Goal: Task Accomplishment & Management: Manage account settings

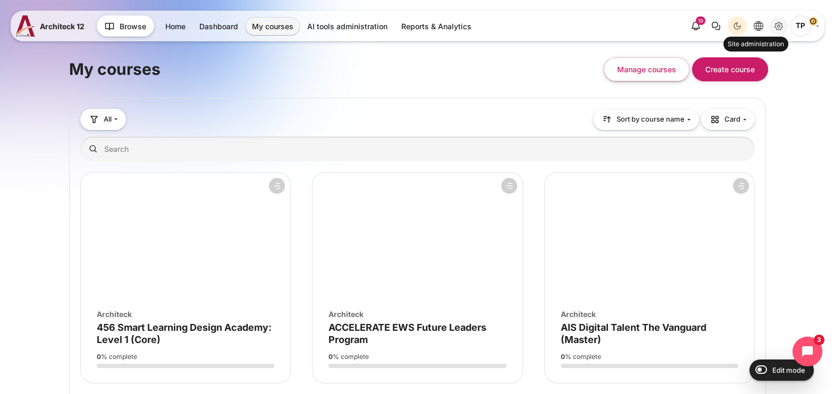
click at [780, 24] on icon "Site administration" at bounding box center [779, 26] width 8 height 8
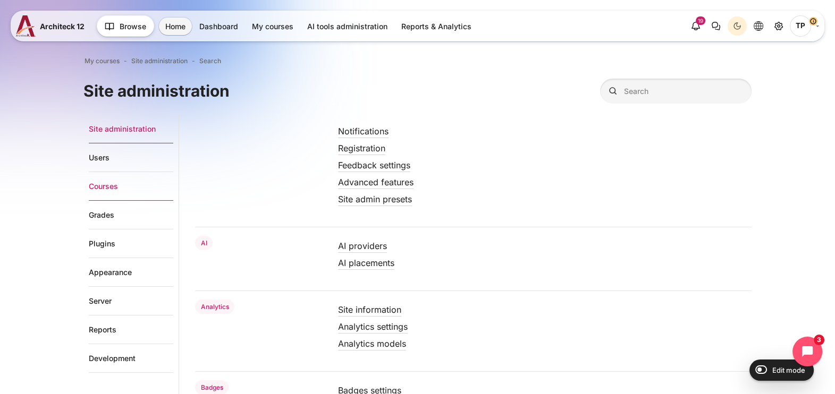
click at [89, 184] on link "Courses" at bounding box center [131, 186] width 84 height 29
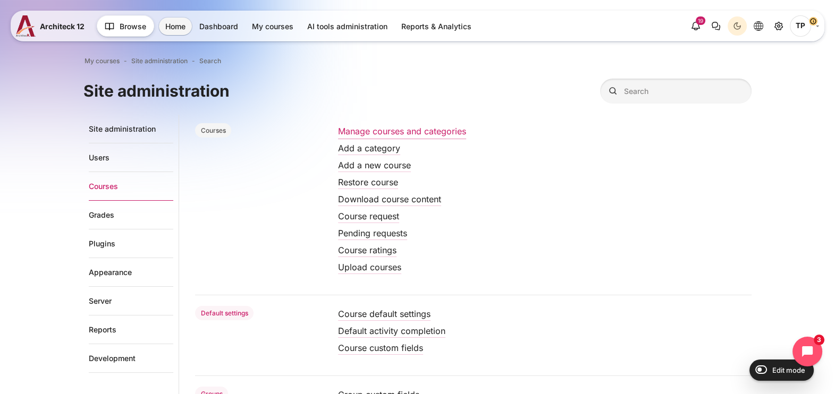
click at [352, 131] on link "Manage courses and categories" at bounding box center [402, 131] width 128 height 11
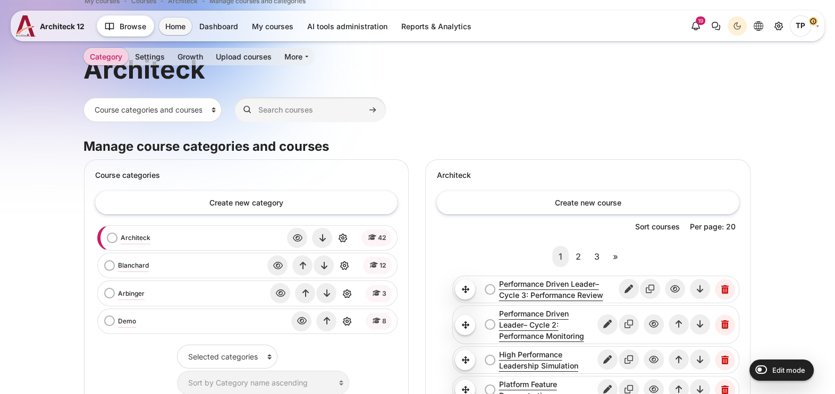
scroll to position [132, 0]
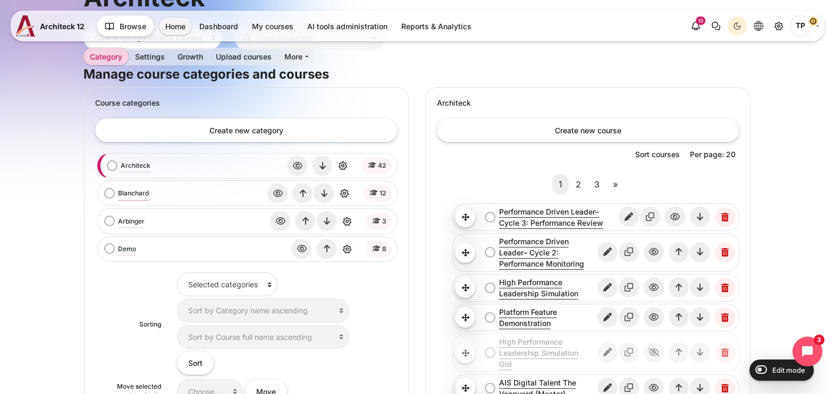
click at [140, 194] on link "Blanchard" at bounding box center [133, 194] width 31 height 10
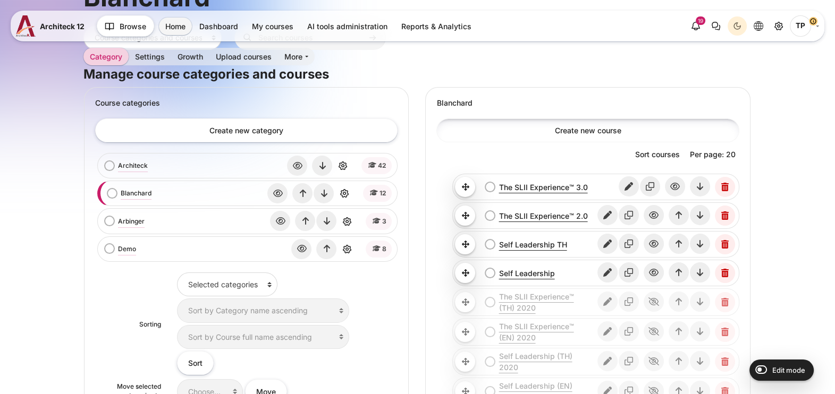
scroll to position [132, 0]
click at [605, 212] on icon "Edit" at bounding box center [607, 215] width 20 height 20
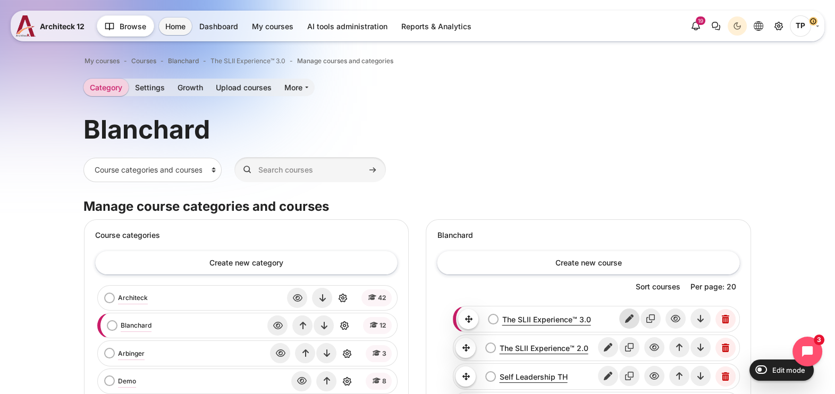
click at [632, 316] on icon "Edit" at bounding box center [629, 319] width 20 height 20
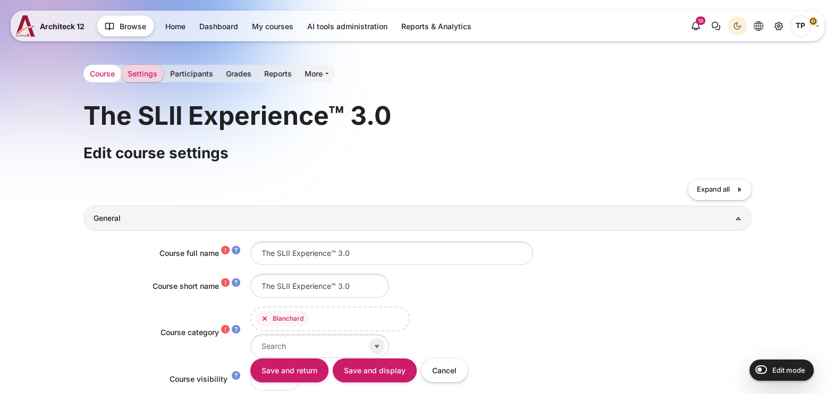
click at [96, 75] on link "Course" at bounding box center [102, 74] width 38 height 18
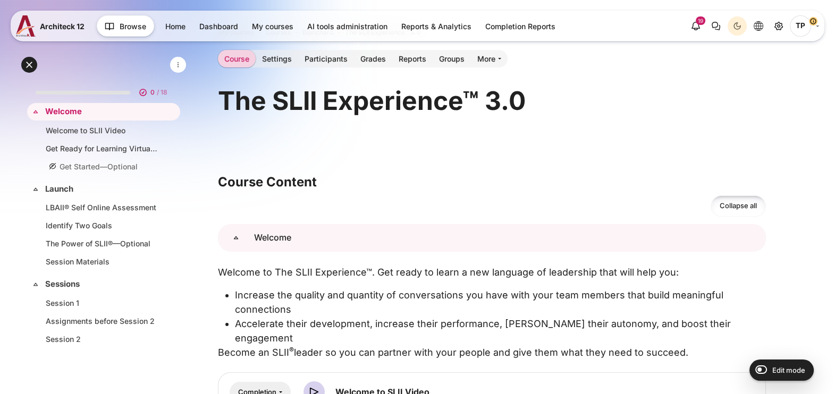
scroll to position [66, 0]
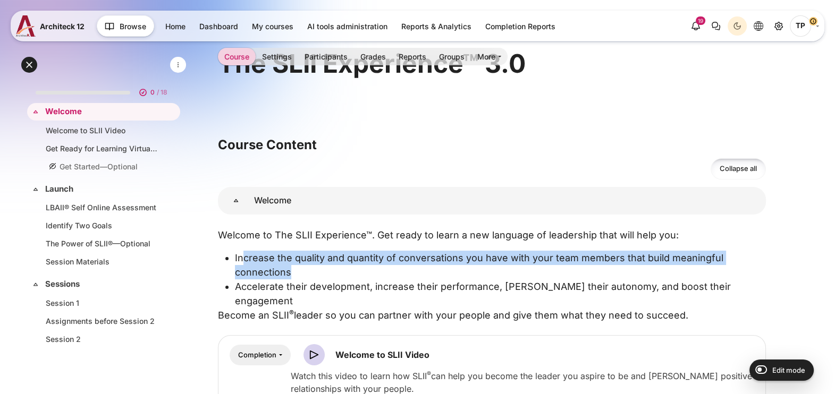
drag, startPoint x: 242, startPoint y: 255, endPoint x: 484, endPoint y: 267, distance: 242.1
click at [484, 267] on li "Increase the quality and quantity of conversations you have with your team memb…" at bounding box center [500, 265] width 531 height 29
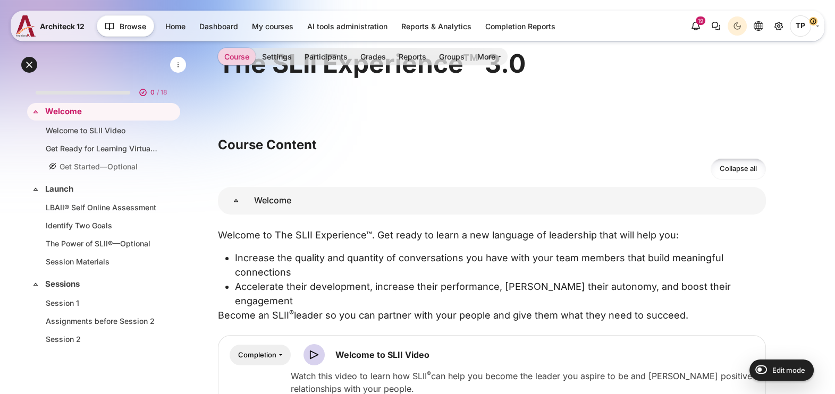
drag, startPoint x: 484, startPoint y: 267, endPoint x: 322, endPoint y: 291, distance: 163.8
click at [322, 291] on li "Accelerate their development, increase their performance, foster their autonomy…" at bounding box center [500, 294] width 531 height 29
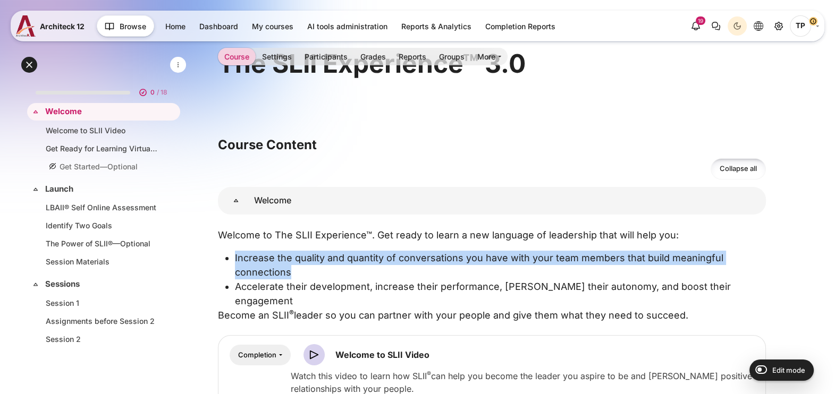
drag, startPoint x: 236, startPoint y: 252, endPoint x: 334, endPoint y: 269, distance: 99.8
click at [334, 269] on li "Increase the quality and quantity of conversations you have with your team memb…" at bounding box center [500, 265] width 531 height 29
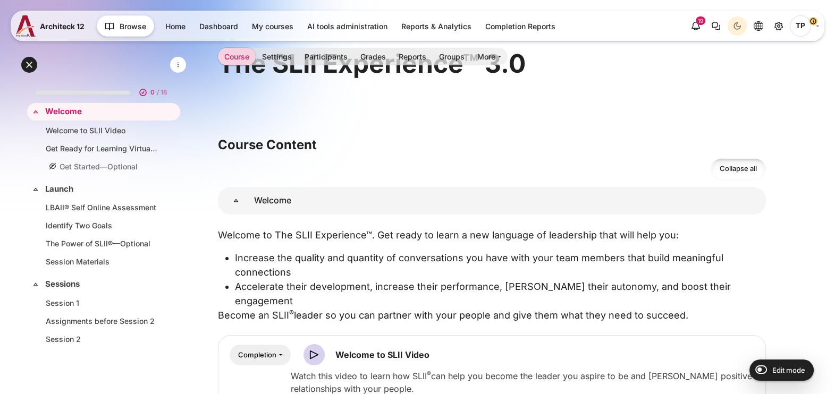
drag, startPoint x: 334, startPoint y: 269, endPoint x: 194, endPoint y: 284, distance: 140.6
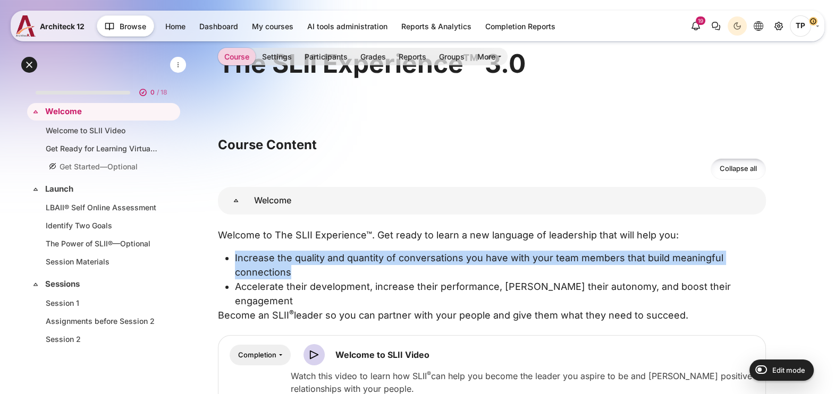
drag, startPoint x: 228, startPoint y: 256, endPoint x: 332, endPoint y: 273, distance: 105.6
click at [332, 273] on li "Increase the quality and quantity of conversations you have with your team memb…" at bounding box center [500, 265] width 531 height 29
click at [239, 276] on li "Increase the quality and quantity of conversations you have with your team memb…" at bounding box center [500, 265] width 531 height 29
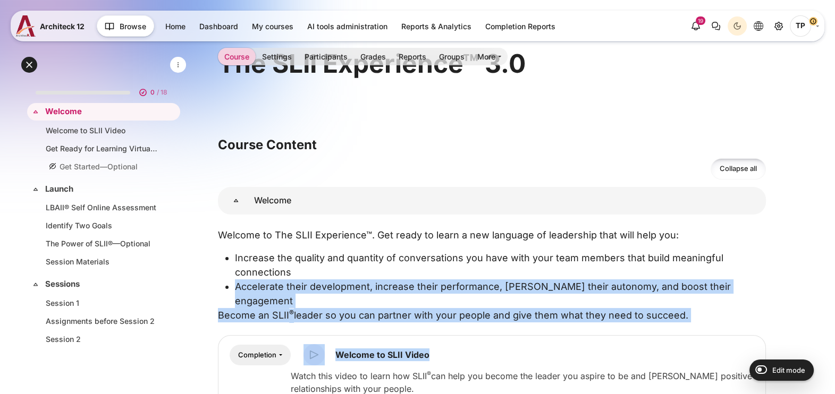
drag, startPoint x: 234, startPoint y: 284, endPoint x: 711, endPoint y: 312, distance: 477.5
click at [711, 312] on div "Welcome to The SLII Experience™. Get ready to learn a new language of leadershi…" at bounding box center [492, 383] width 548 height 311
click at [232, 287] on ul "Increase the quality and quantity of conversations you have with your team memb…" at bounding box center [495, 279] width 539 height 57
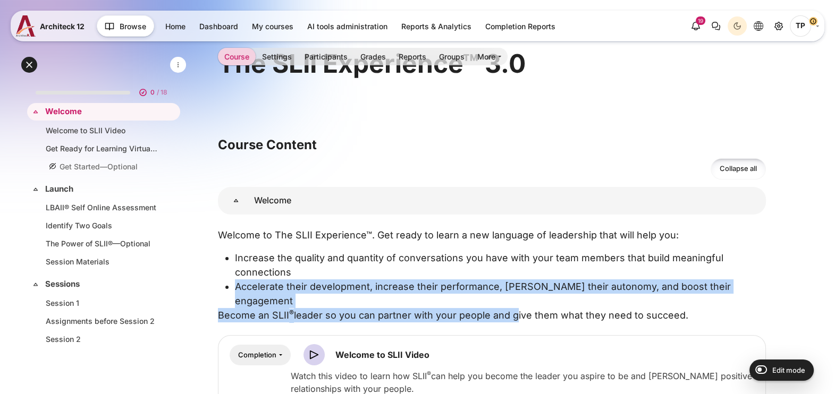
drag, startPoint x: 236, startPoint y: 286, endPoint x: 511, endPoint y: 295, distance: 274.9
click at [511, 295] on div "Welcome to The SLII Experience™. Get ready to learn a new language of leadershi…" at bounding box center [492, 275] width 548 height 95
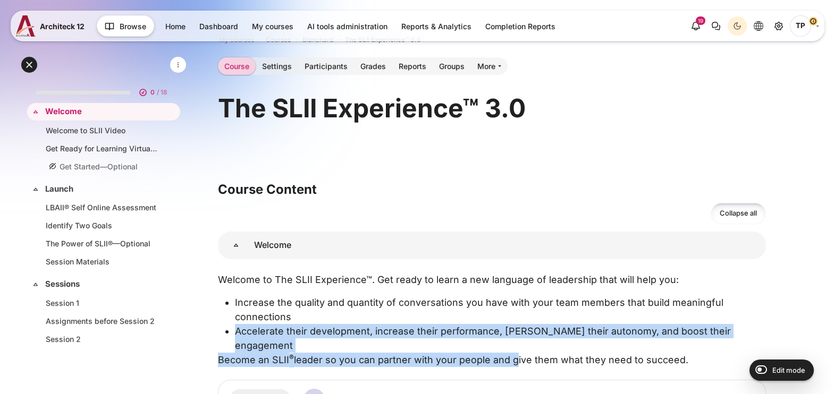
scroll to position [0, 0]
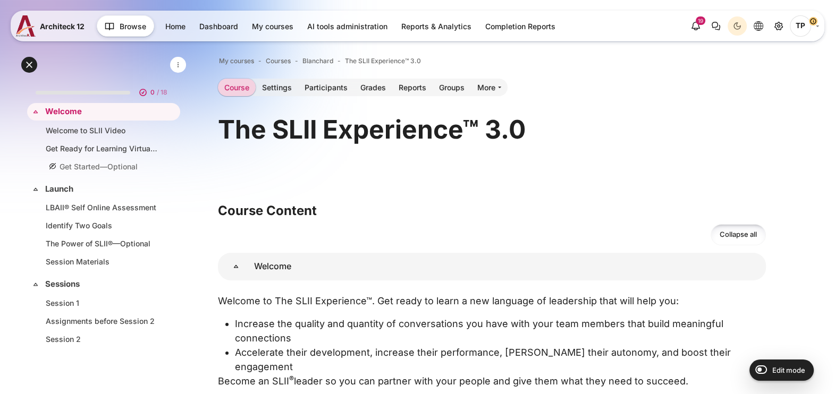
click at [404, 213] on h3 "Course Content" at bounding box center [492, 210] width 548 height 16
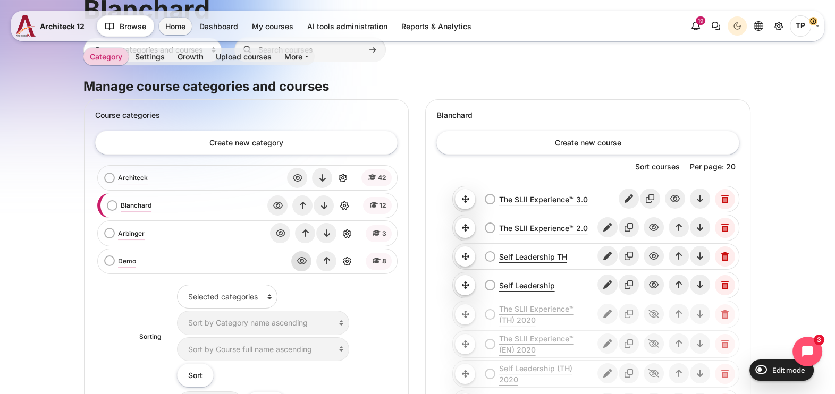
scroll to position [149, 0]
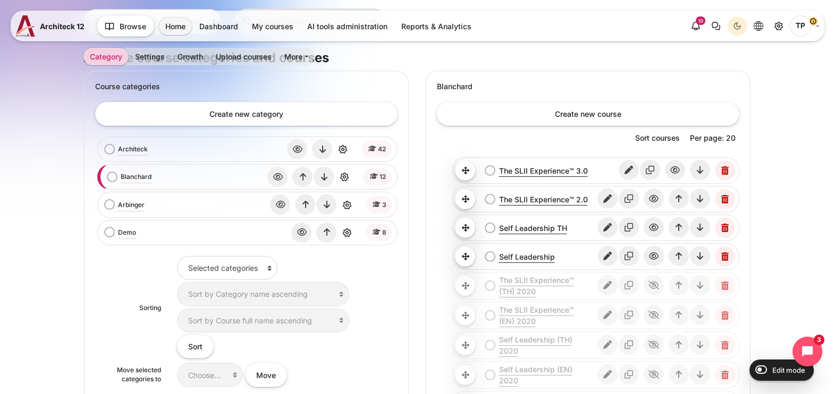
click at [0, 175] on html "Skip to main content Architeck 12 Architeck" at bounding box center [417, 258] width 835 height 814
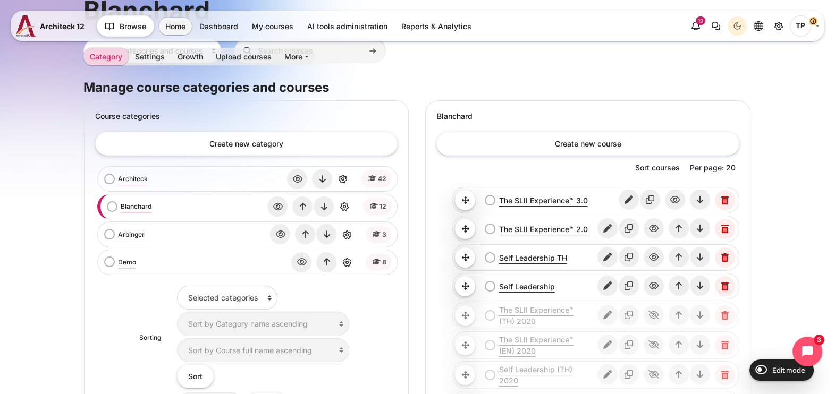
scroll to position [15, 0]
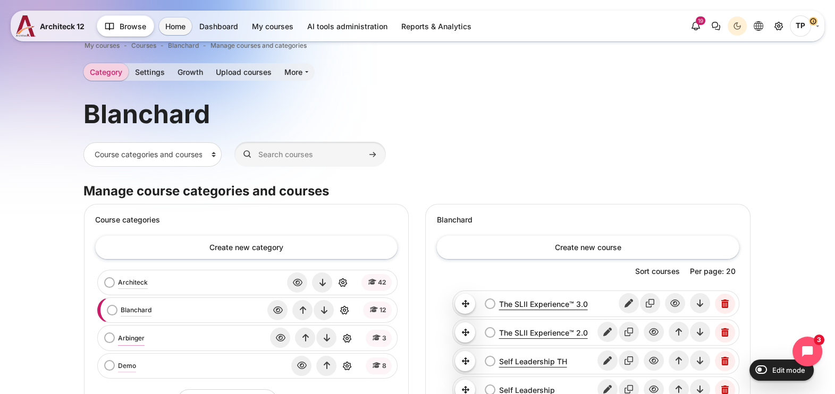
click at [124, 337] on link "Arbinger" at bounding box center [131, 339] width 27 height 10
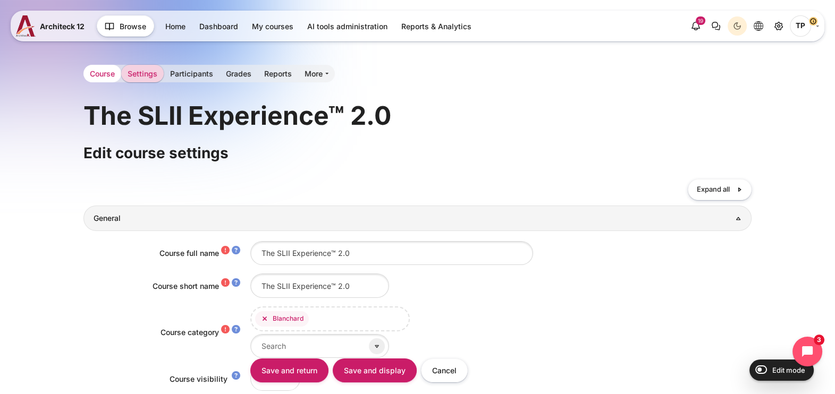
click at [104, 76] on link "Course" at bounding box center [102, 74] width 38 height 18
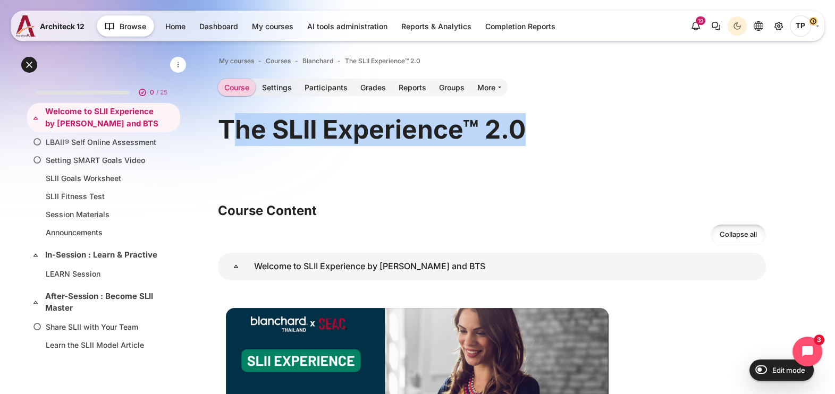
drag, startPoint x: 229, startPoint y: 135, endPoint x: 633, endPoint y: 125, distance: 404.0
click at [633, 125] on div "The SLII Experience™ 2.0" at bounding box center [492, 129] width 548 height 33
drag, startPoint x: 633, startPoint y: 125, endPoint x: 519, endPoint y: 122, distance: 113.8
click at [519, 122] on h1 "The SLII Experience™ 2.0" at bounding box center [372, 129] width 308 height 33
click at [543, 136] on div "The SLII Experience™ 2.0" at bounding box center [492, 129] width 548 height 33
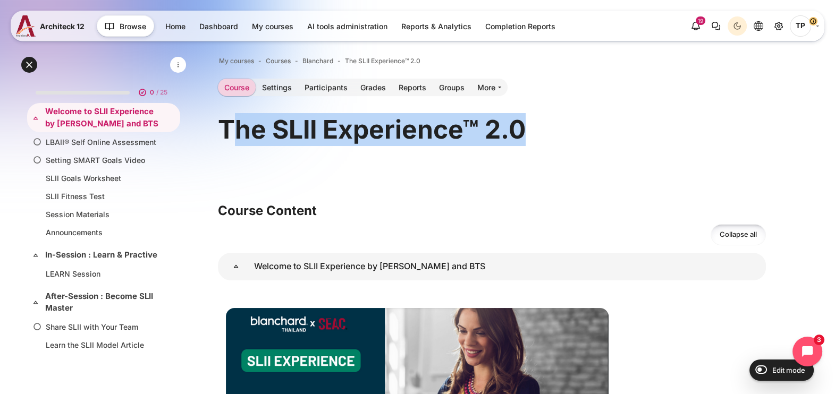
click at [246, 130] on h1 "The SLII Experience™ 2.0" at bounding box center [372, 129] width 308 height 33
drag, startPoint x: 219, startPoint y: 128, endPoint x: 571, endPoint y: 138, distance: 351.4
click at [571, 138] on div "The SLII Experience™ 2.0" at bounding box center [492, 129] width 548 height 33
copy h1 "The SLII Experience™ 2.0"
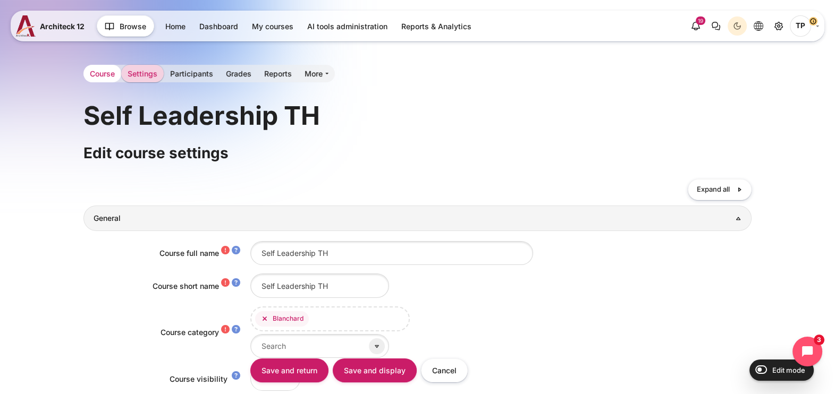
click at [94, 69] on link "Course" at bounding box center [102, 74] width 38 height 18
click at [98, 75] on link "Course" at bounding box center [102, 74] width 38 height 18
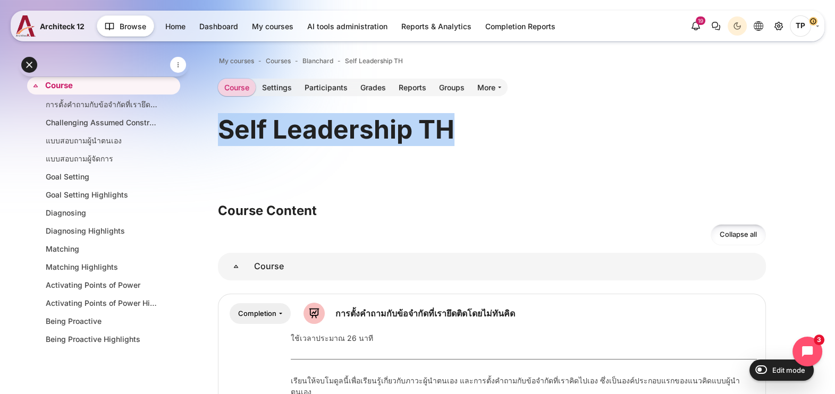
drag, startPoint x: 219, startPoint y: 128, endPoint x: 657, endPoint y: 131, distance: 437.4
click at [657, 131] on div "Self Leadership TH" at bounding box center [492, 129] width 548 height 33
copy div "Self Leadership TH"
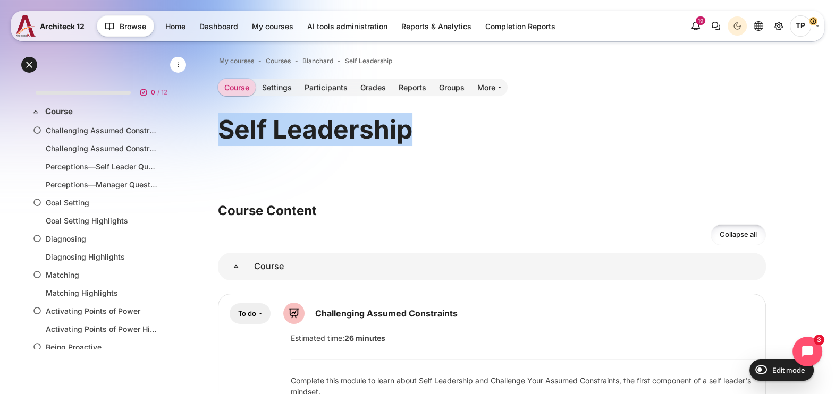
drag, startPoint x: 213, startPoint y: 125, endPoint x: 466, endPoint y: 140, distance: 253.4
copy h1 "Self Leadership"
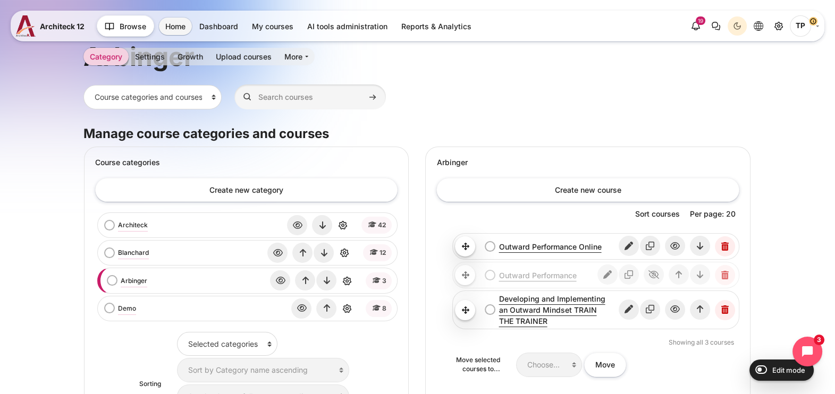
scroll to position [54, 0]
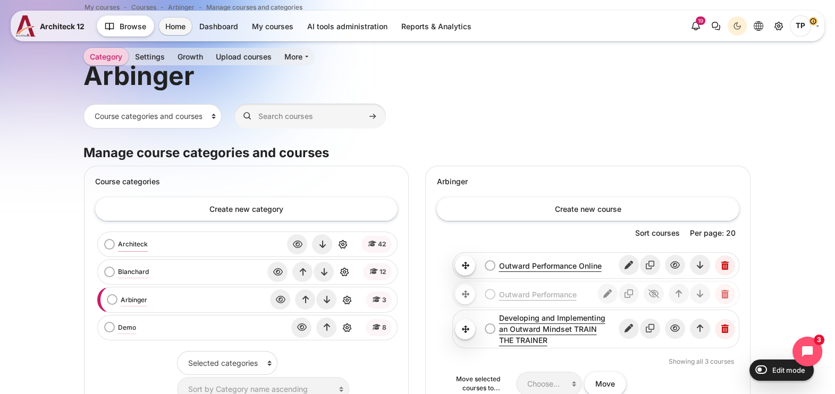
click at [138, 241] on link "Architeck" at bounding box center [133, 245] width 30 height 10
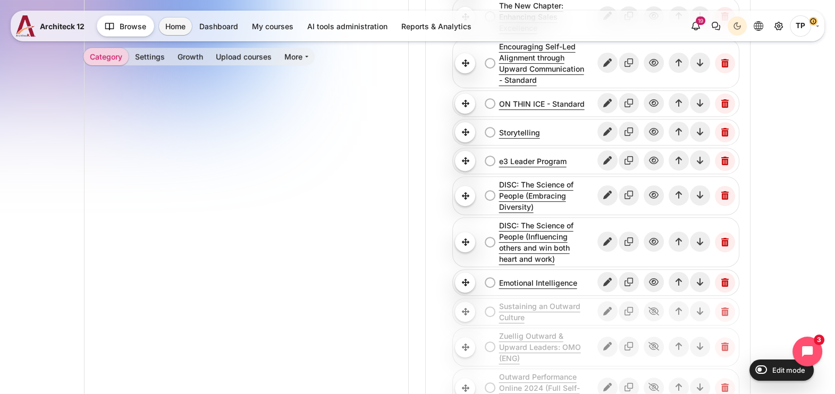
scroll to position [815, 0]
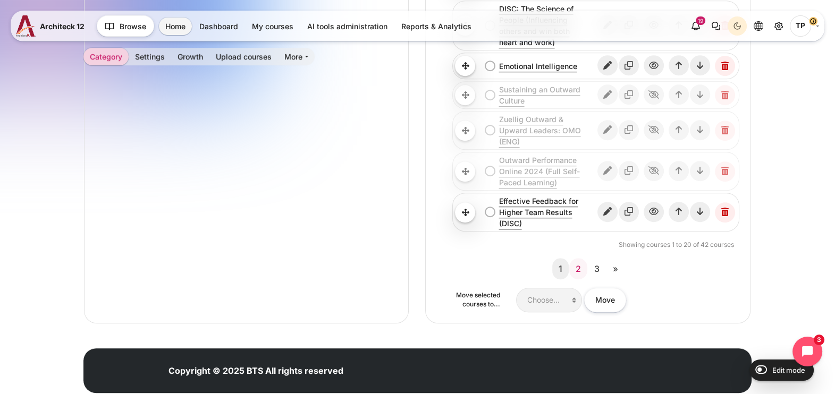
click at [584, 258] on link "2" at bounding box center [578, 268] width 18 height 21
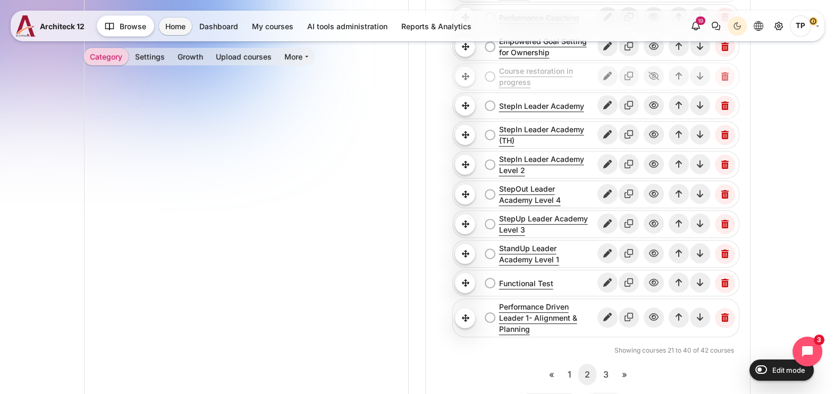
scroll to position [731, 0]
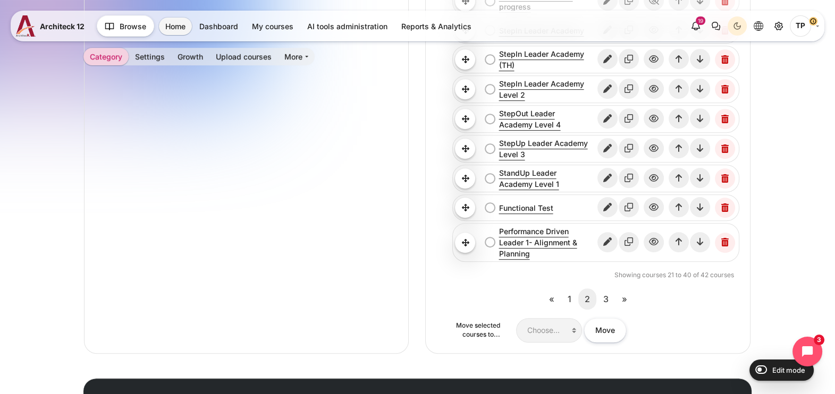
click at [594, 294] on link "2 (current)" at bounding box center [587, 299] width 18 height 21
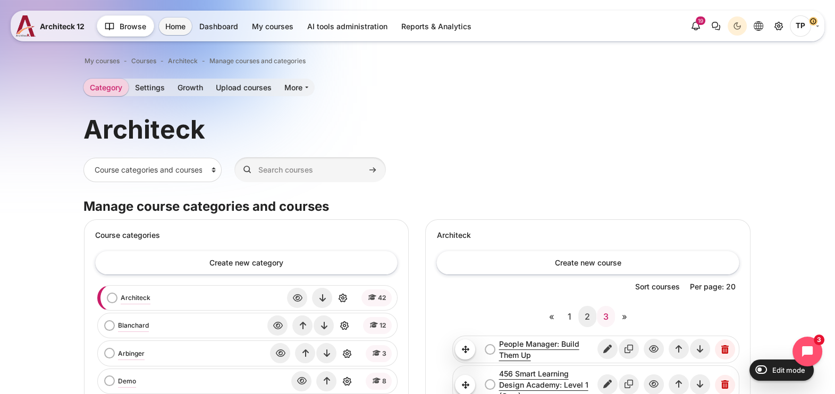
click at [610, 310] on link "3" at bounding box center [606, 316] width 18 height 21
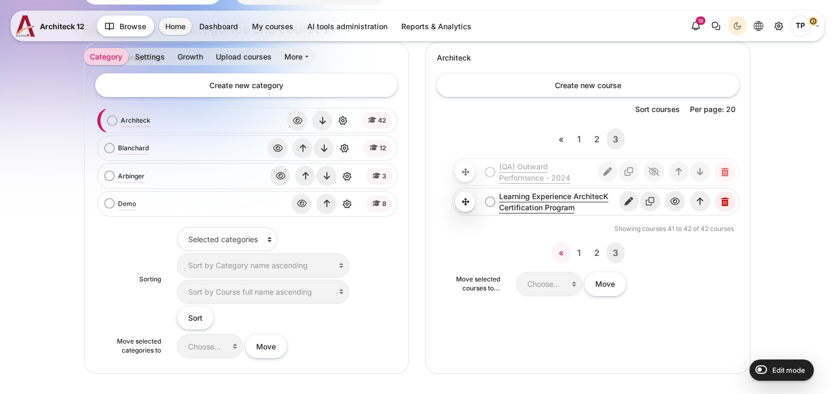
scroll to position [199, 0]
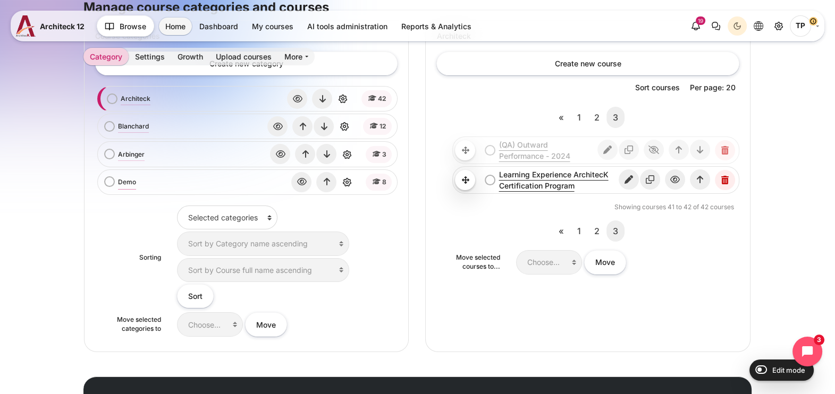
click at [123, 183] on link "Demo" at bounding box center [127, 182] width 18 height 10
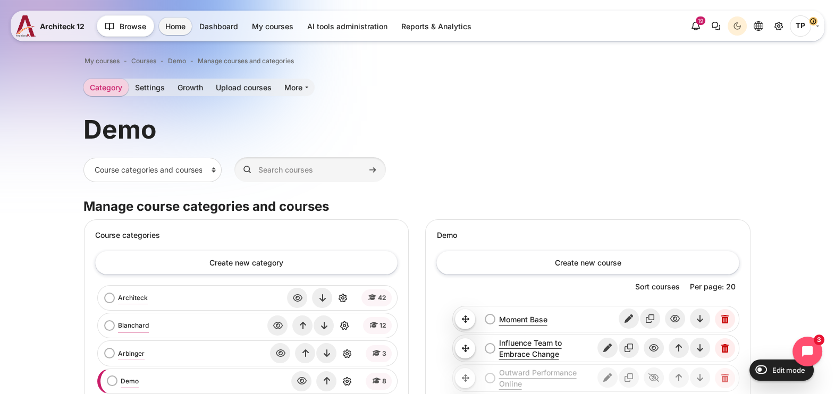
click at [127, 325] on link "Blanchard" at bounding box center [133, 326] width 31 height 10
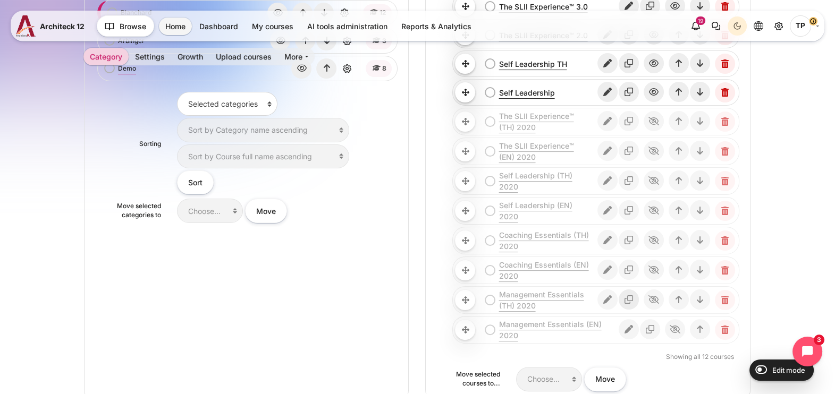
scroll to position [332, 0]
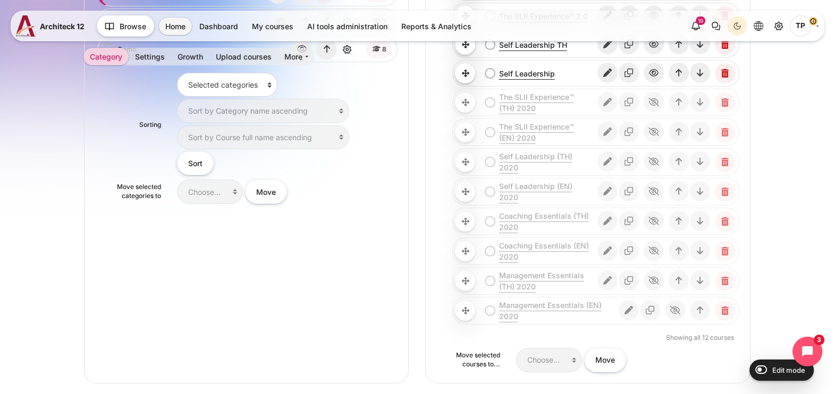
click at [7, 191] on div "My courses Courses [PERSON_NAME] Manage courses and categories Category" at bounding box center [417, 90] width 835 height 783
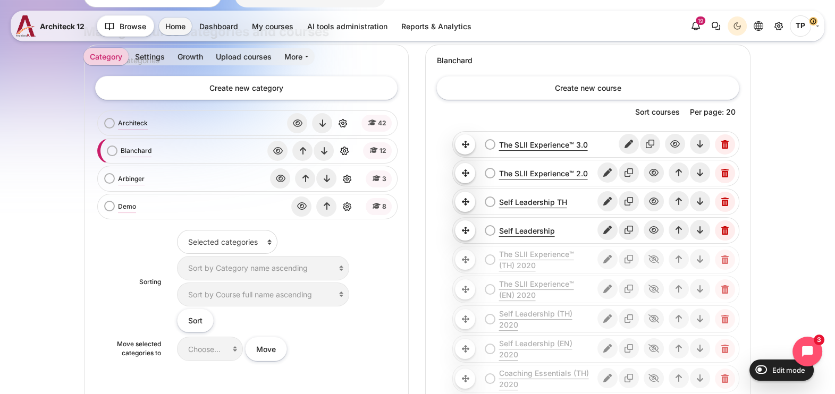
scroll to position [0, 0]
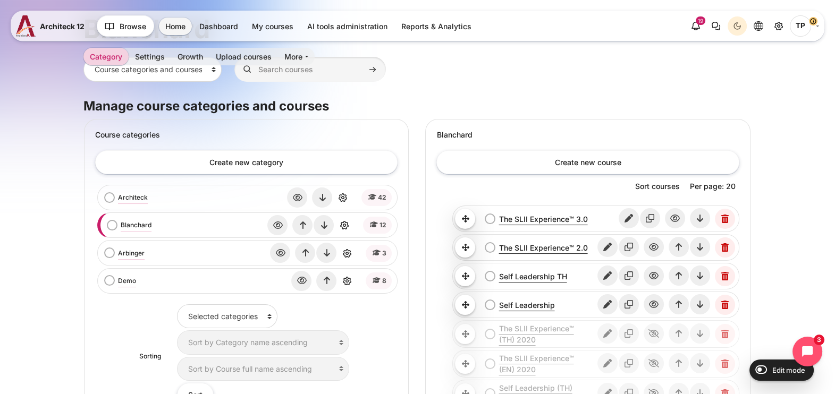
scroll to position [132, 0]
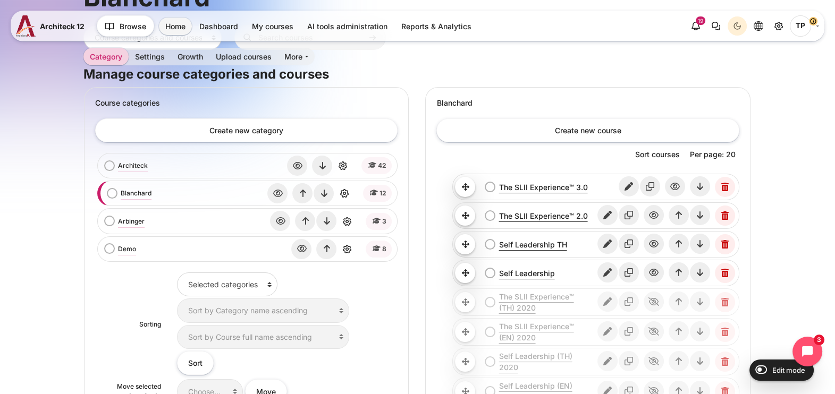
click at [126, 212] on div "Arbinger bulk action selection Arbinger View Edit Delete 3" at bounding box center [247, 221] width 294 height 20
click at [129, 218] on link "Arbinger" at bounding box center [131, 222] width 27 height 10
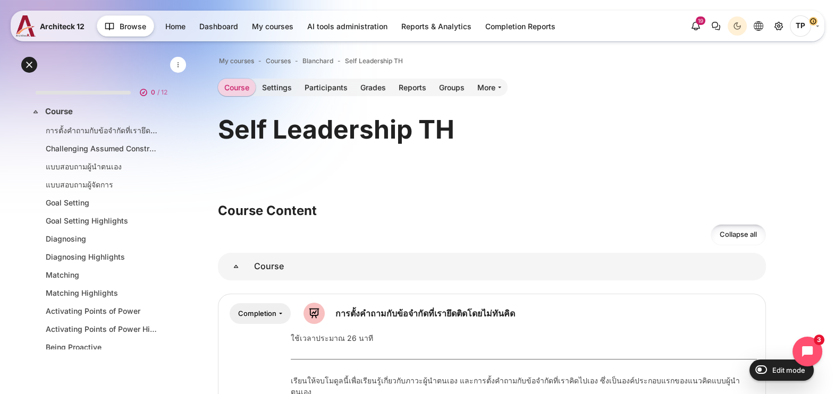
click at [348, 205] on h3 "Course Content" at bounding box center [492, 210] width 548 height 16
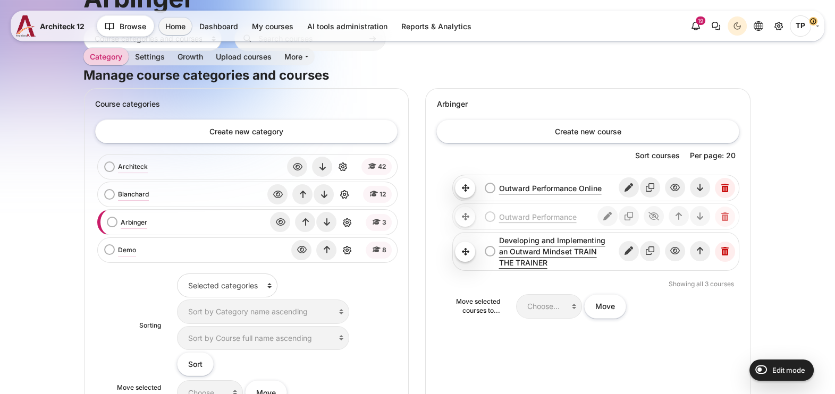
scroll to position [132, 0]
click at [634, 190] on icon "Edit" at bounding box center [629, 186] width 20 height 20
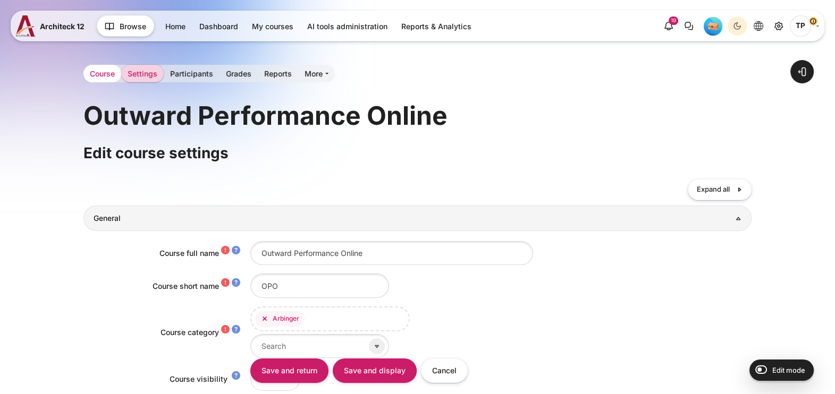
click at [100, 78] on link "Course" at bounding box center [102, 74] width 38 height 18
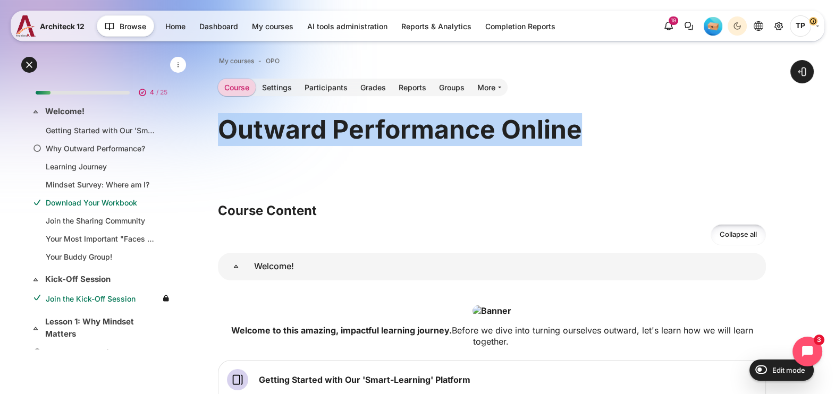
drag, startPoint x: 215, startPoint y: 133, endPoint x: 714, endPoint y: 141, distance: 499.6
copy div "Outward Performance Online"
click at [780, 27] on icon "Site administration" at bounding box center [778, 26] width 3 height 2
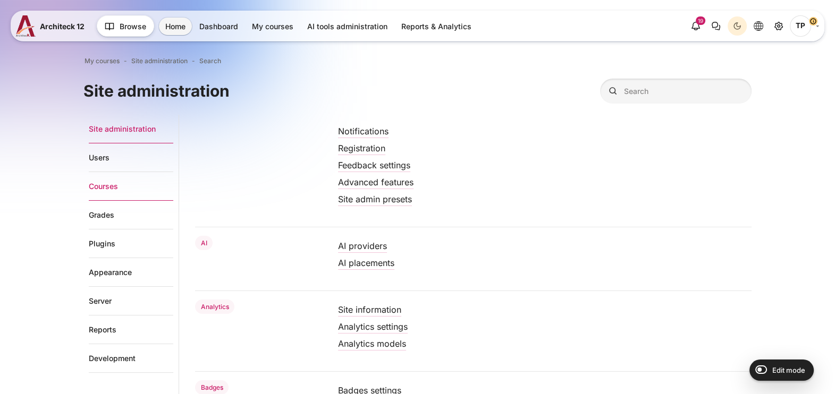
click at [105, 193] on link "Courses" at bounding box center [131, 186] width 84 height 29
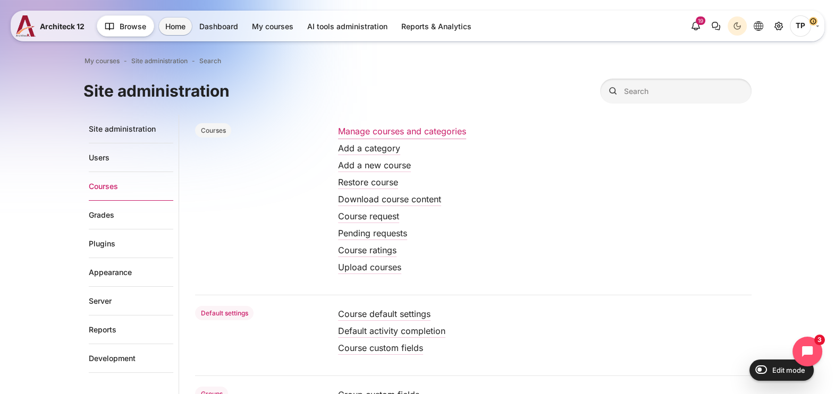
click at [413, 129] on link "Manage courses and categories" at bounding box center [402, 131] width 128 height 11
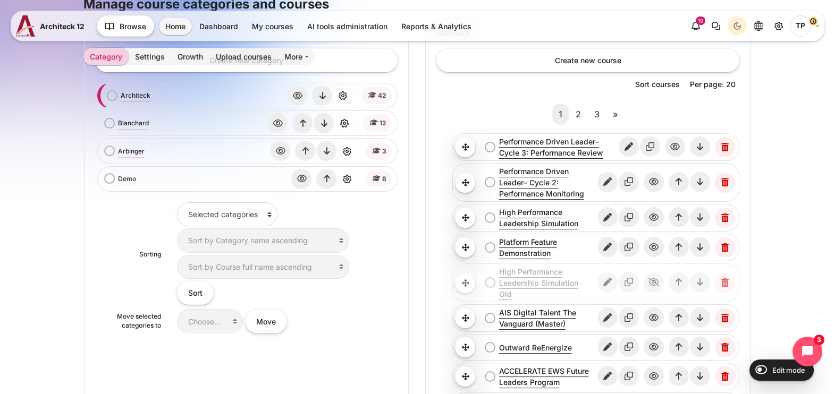
scroll to position [66, 0]
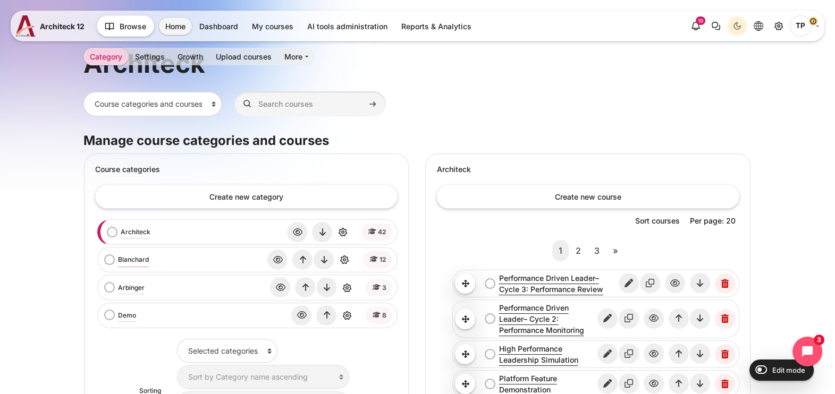
click at [122, 261] on link "Blanchard" at bounding box center [133, 260] width 31 height 10
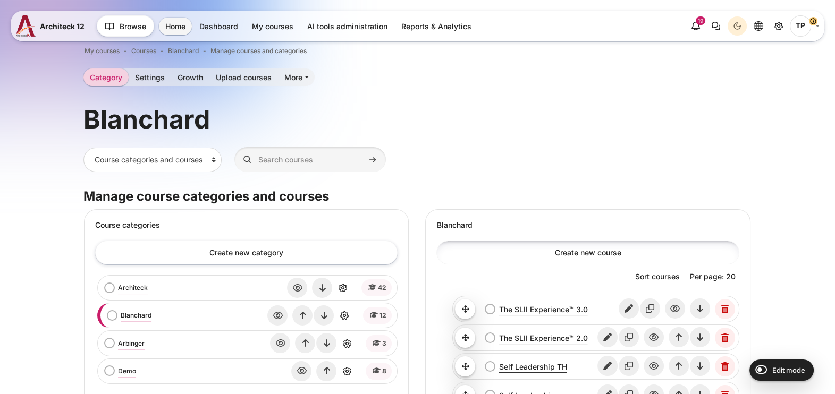
scroll to position [199, 0]
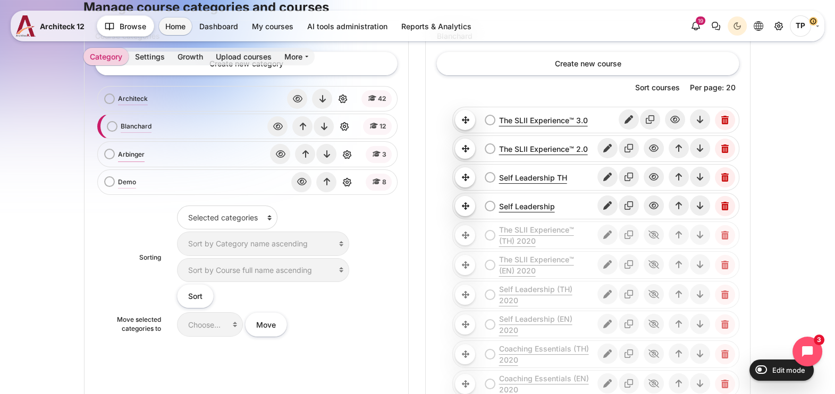
click at [135, 156] on link "Arbinger" at bounding box center [131, 155] width 27 height 10
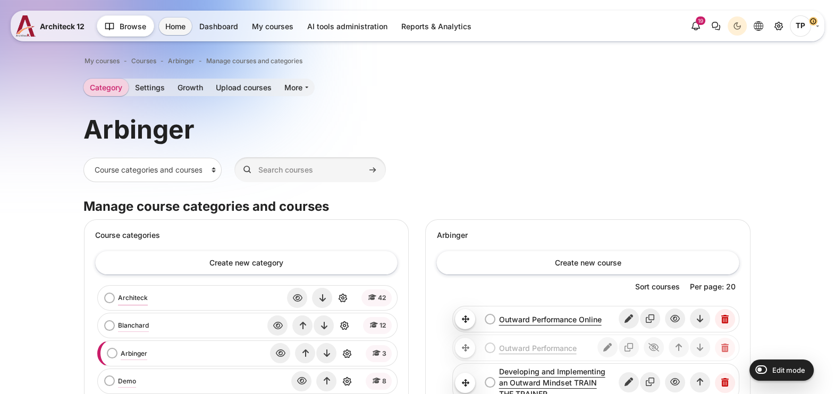
click at [123, 299] on link "Architeck" at bounding box center [133, 298] width 30 height 10
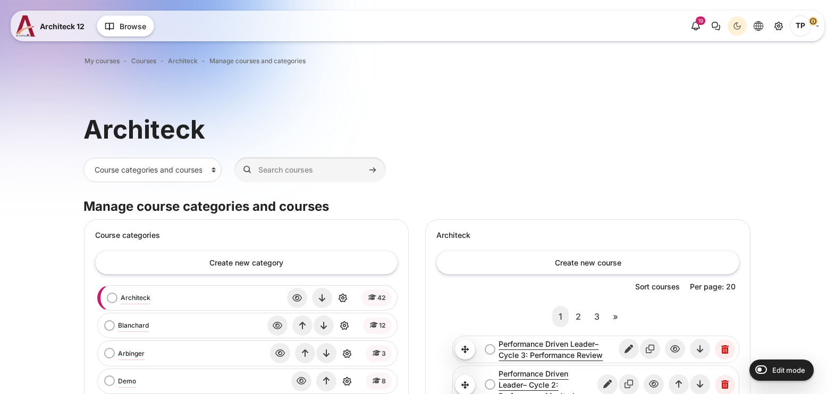
scroll to position [199, 0]
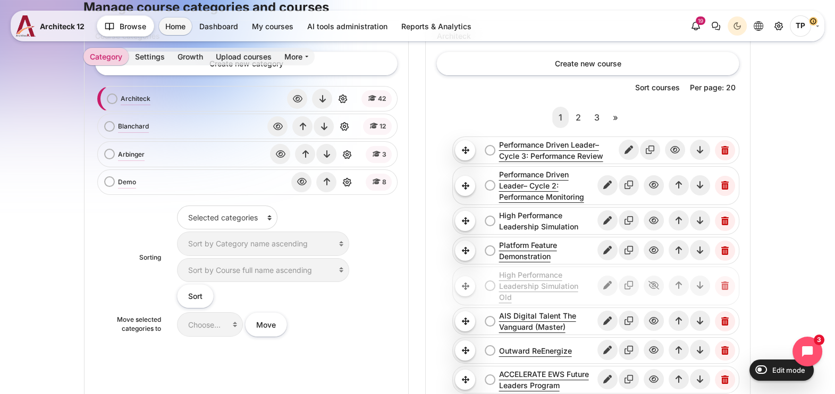
click at [536, 223] on link "High Performance Leadership Simulation" at bounding box center [547, 221] width 98 height 22
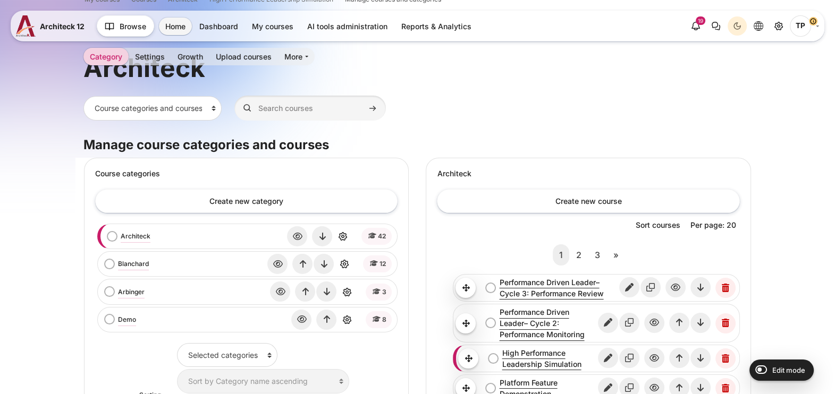
scroll to position [132, 0]
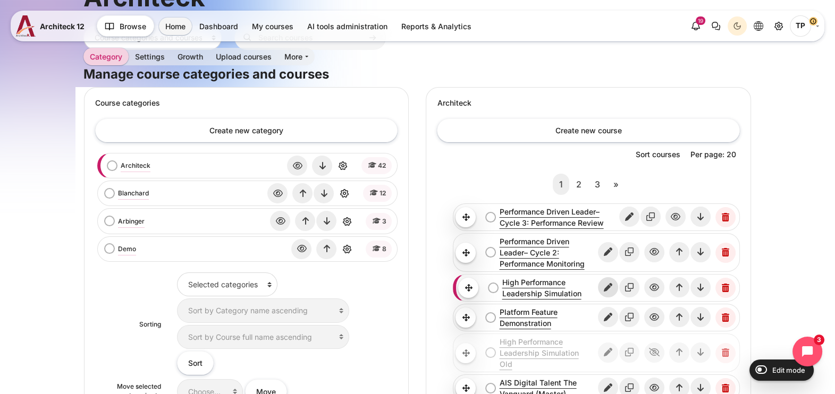
click at [610, 293] on icon "Edit" at bounding box center [608, 287] width 20 height 20
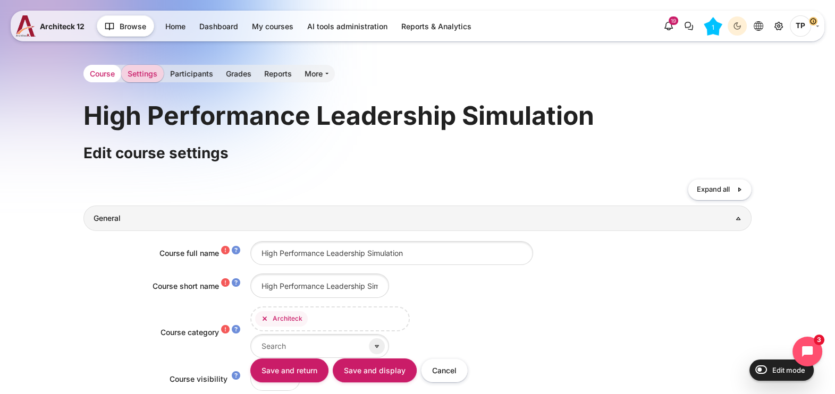
click at [99, 74] on link "Course" at bounding box center [102, 74] width 38 height 18
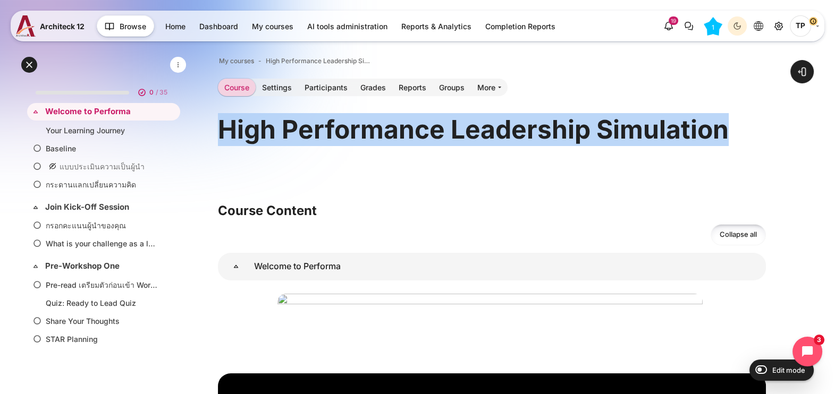
drag, startPoint x: 219, startPoint y: 126, endPoint x: 847, endPoint y: 113, distance: 628.3
copy header "High Performance Leadership Simulation"
